Goal: Navigation & Orientation: Find specific page/section

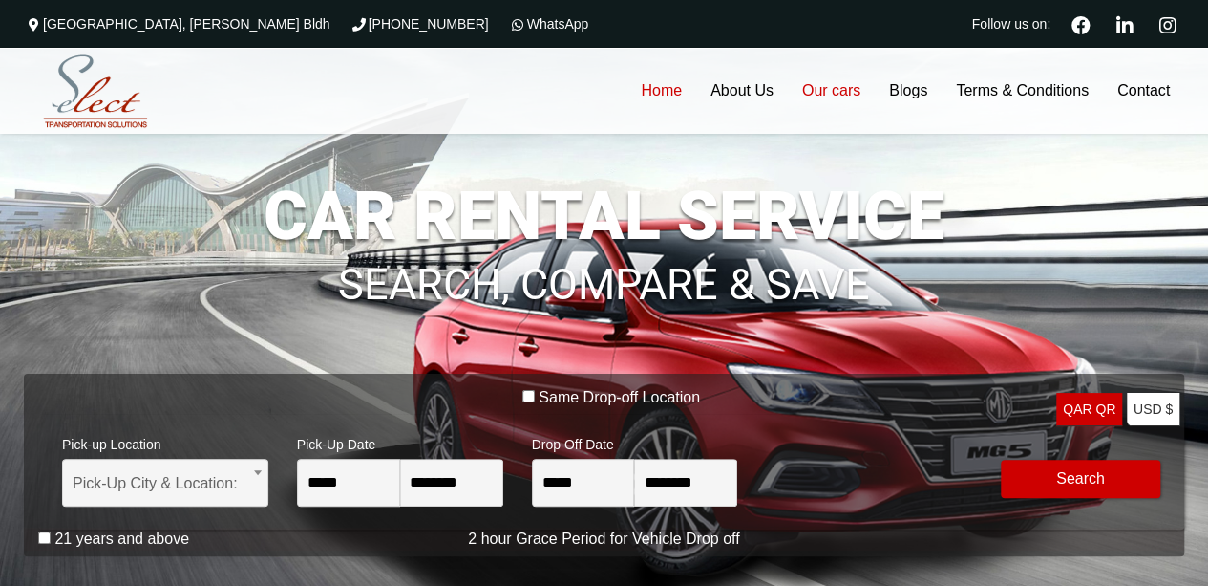
click at [846, 95] on link "Our cars" at bounding box center [831, 91] width 87 height 86
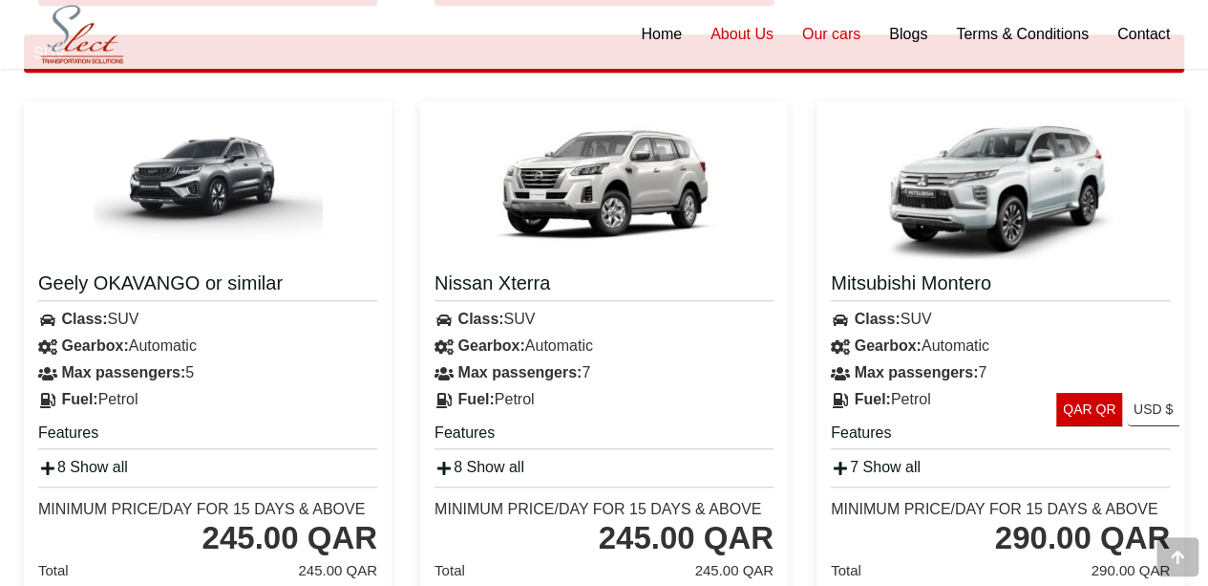
scroll to position [3916, 0]
